Goal: Transaction & Acquisition: Purchase product/service

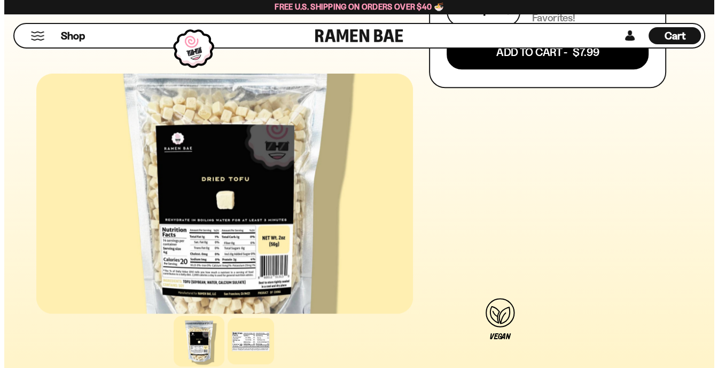
scroll to position [320, 0]
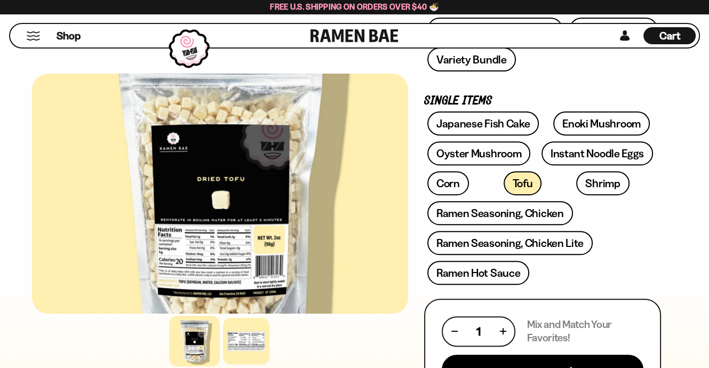
click at [30, 33] on button "Mobile Menu Trigger" at bounding box center [33, 35] width 14 height 9
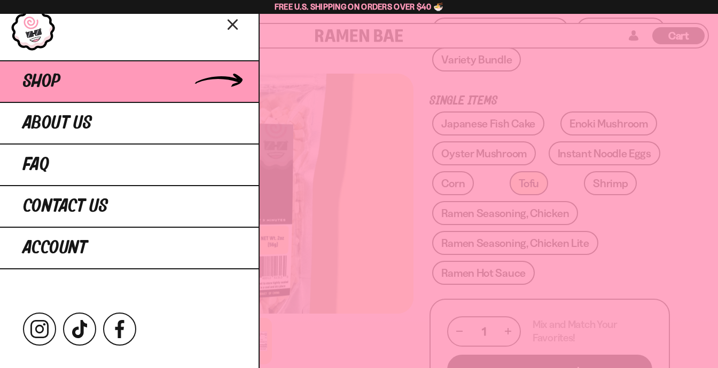
click at [56, 83] on span "Shop" at bounding box center [41, 81] width 37 height 19
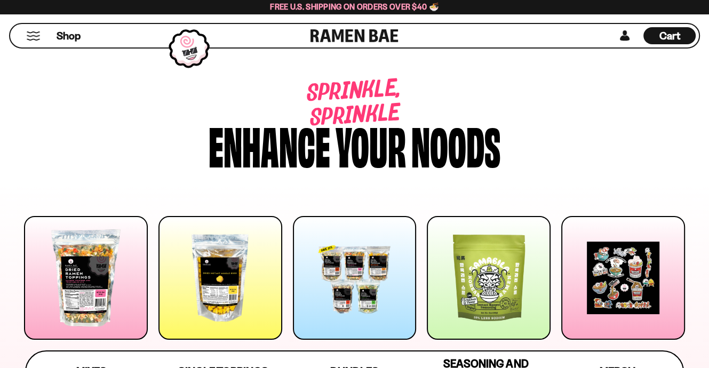
scroll to position [160, 0]
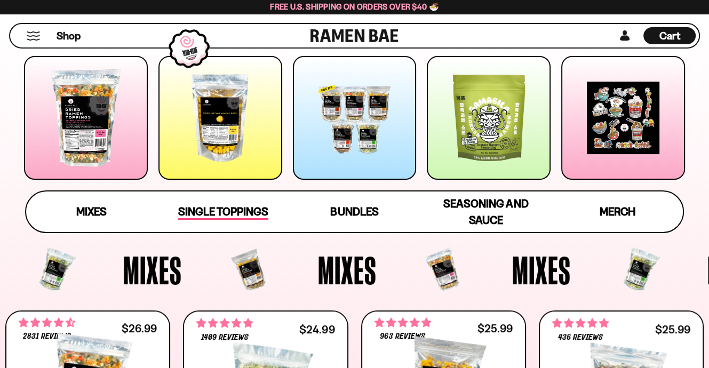
click at [229, 209] on span "Single Toppings" at bounding box center [223, 212] width 90 height 15
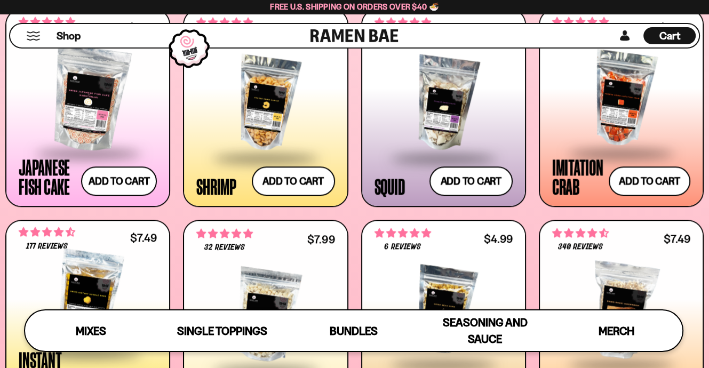
scroll to position [958, 0]
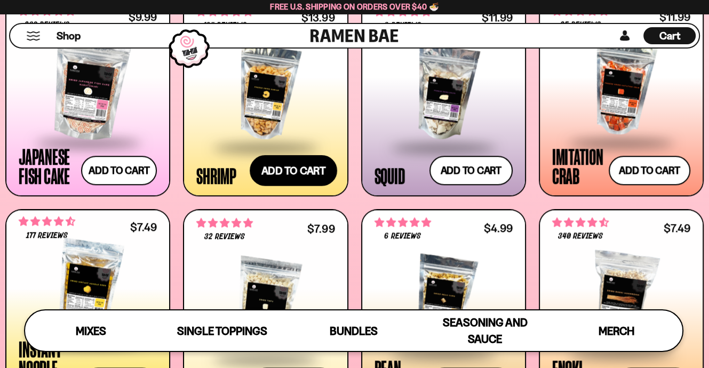
click at [308, 182] on button "Add to cart Add ― Regular price $13.99 Regular price Sale price $13.99 Unit pri…" at bounding box center [294, 170] width 88 height 31
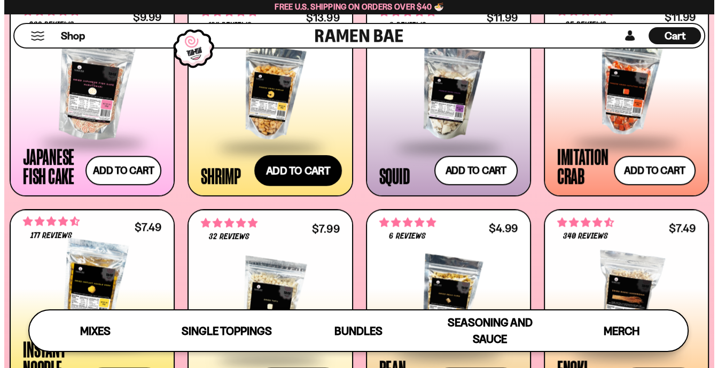
scroll to position [964, 0]
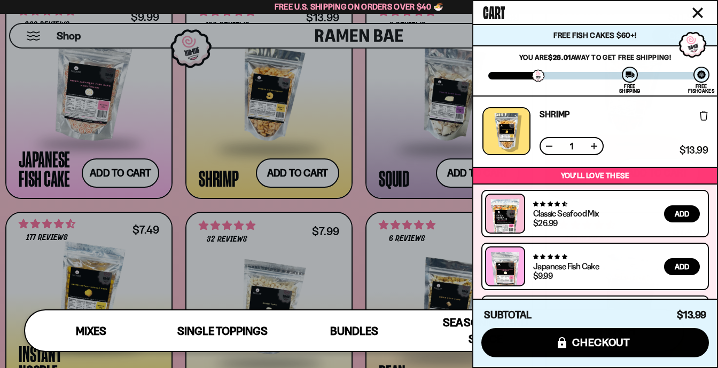
click at [698, 9] on icon "Close cart" at bounding box center [697, 12] width 11 height 11
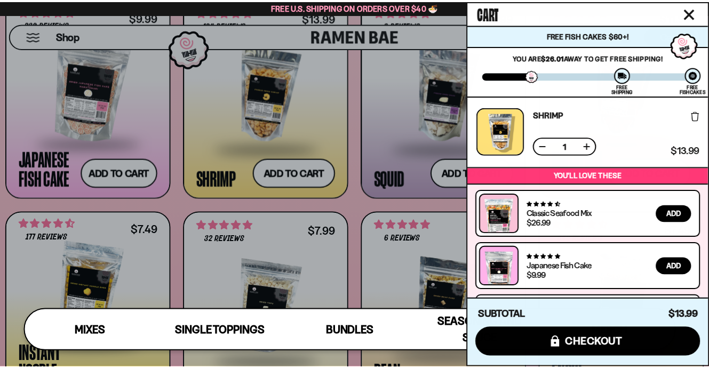
scroll to position [958, 0]
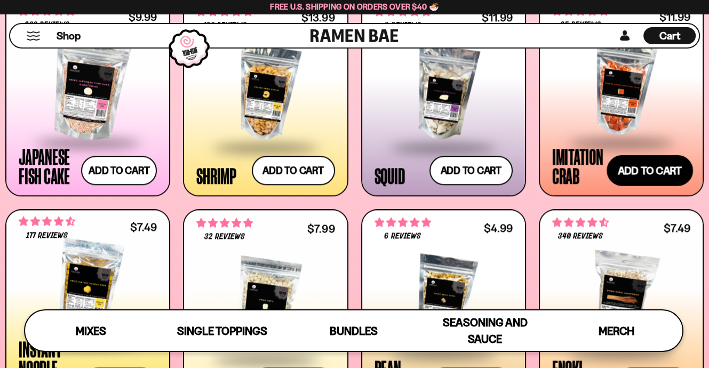
click at [634, 168] on button "Add to cart Add ― Regular price $11.99 Regular price Sale price $11.99 Unit pri…" at bounding box center [650, 170] width 86 height 31
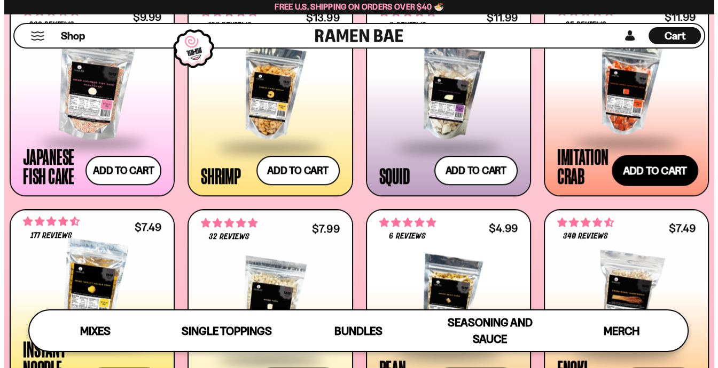
scroll to position [964, 0]
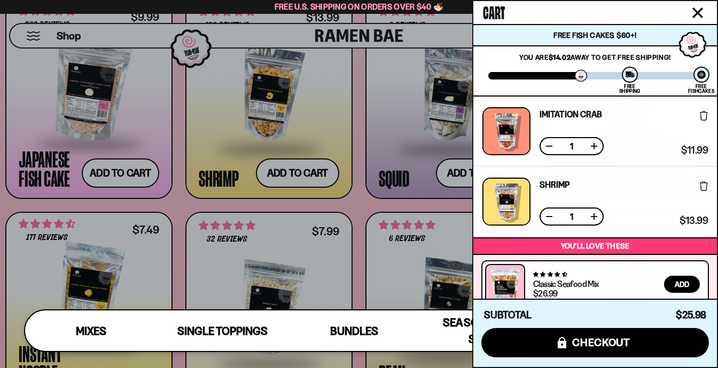
click at [695, 12] on icon "Close cart" at bounding box center [697, 12] width 11 height 11
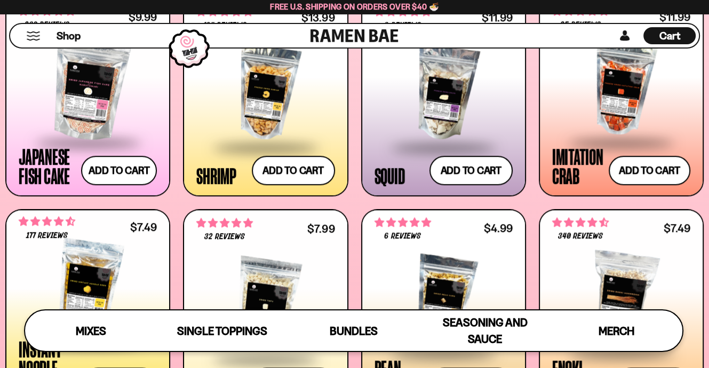
scroll to position [120, 0]
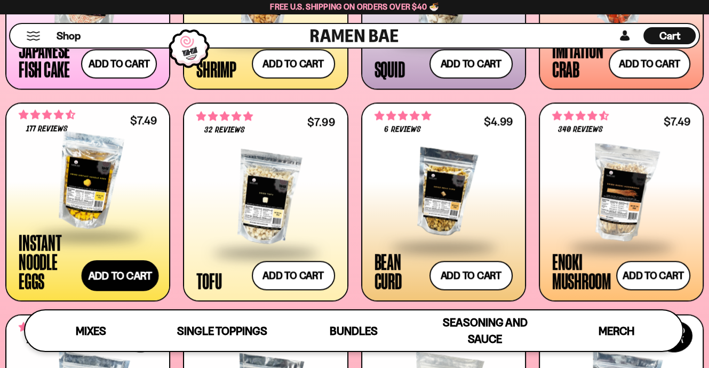
click at [132, 270] on button "Add to cart Add ― Regular price $7.49 Regular price Sale price $7.49 Unit price…" at bounding box center [120, 275] width 77 height 31
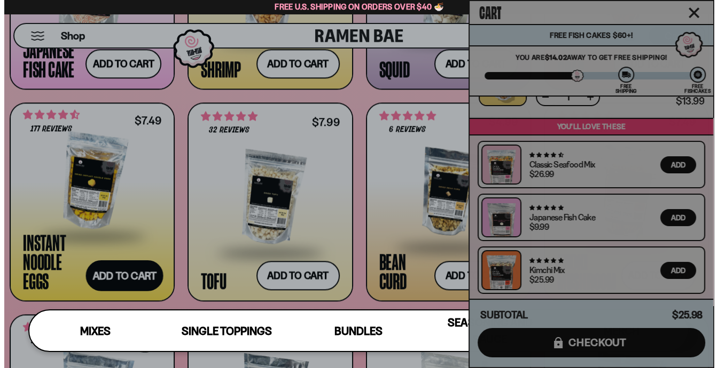
scroll to position [1071, 0]
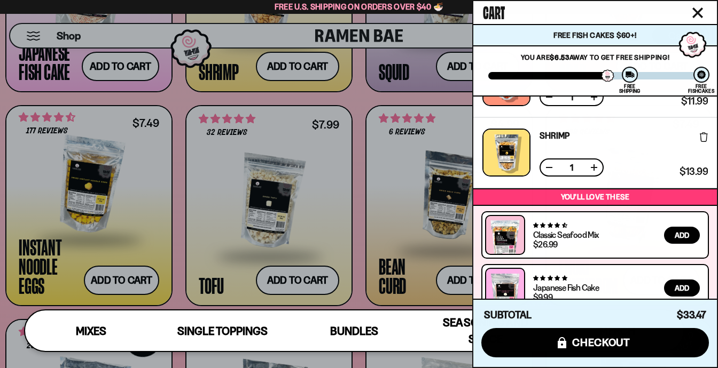
drag, startPoint x: 698, startPoint y: 14, endPoint x: 688, endPoint y: 9, distance: 11.9
click at [697, 14] on icon "Close cart" at bounding box center [697, 12] width 11 height 11
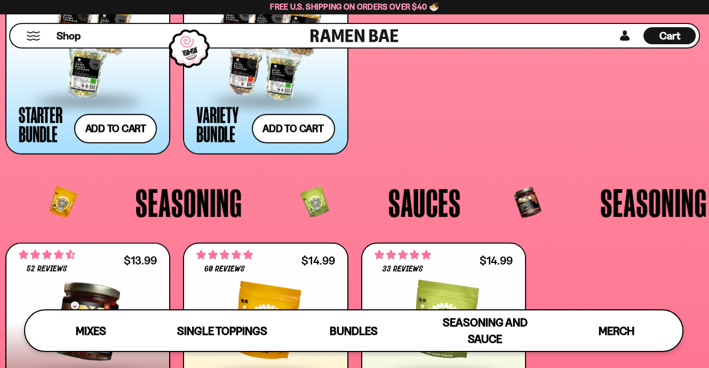
scroll to position [2186, 0]
